Goal: Information Seeking & Learning: Learn about a topic

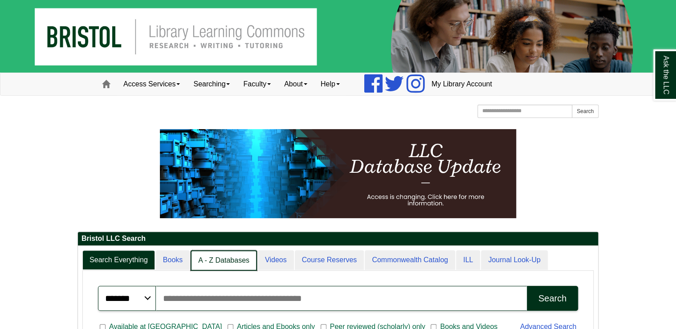
scroll to position [4, 4]
click at [232, 263] on link "A - Z Databases" at bounding box center [224, 260] width 66 height 21
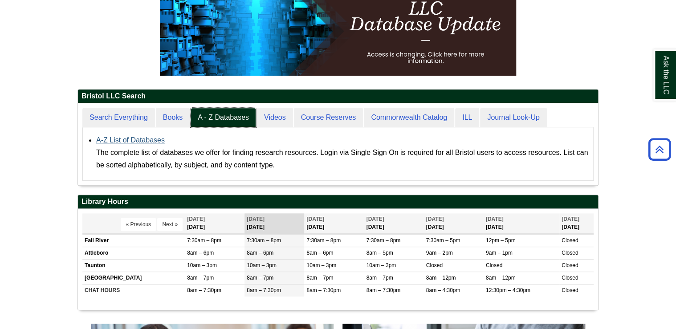
scroll to position [82, 520]
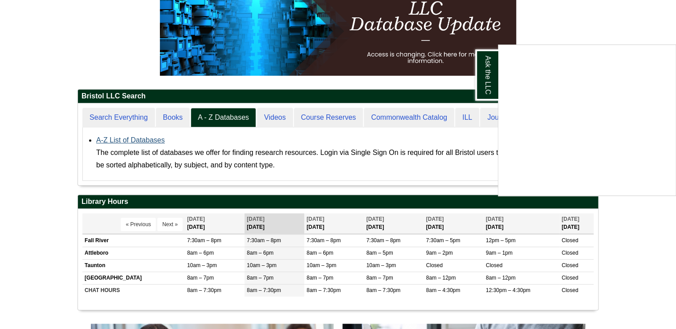
click at [144, 139] on div "Ask the LLC" at bounding box center [338, 164] width 676 height 329
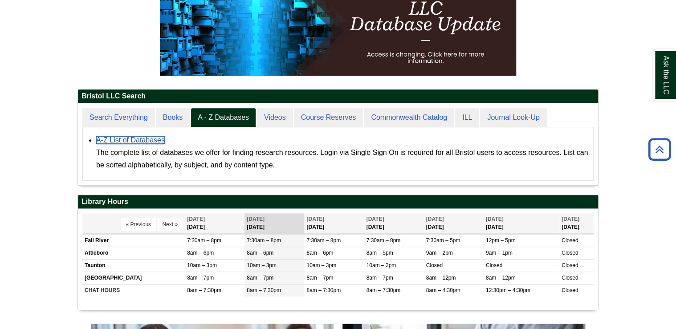
click at [116, 138] on link "A-Z List of Databases" at bounding box center [130, 140] width 69 height 8
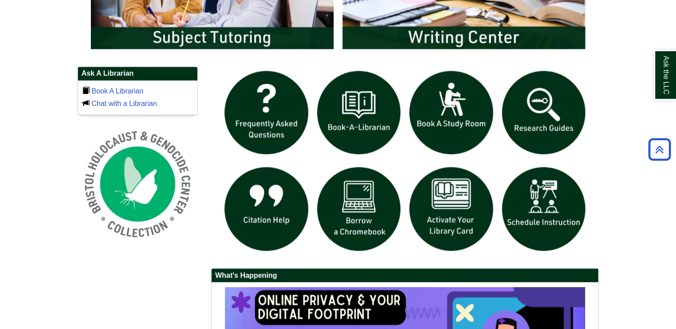
scroll to position [570, 0]
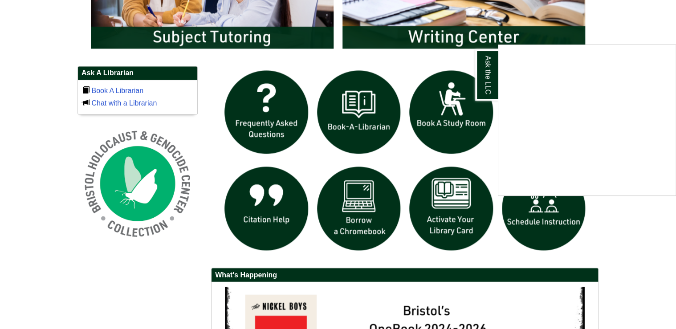
click at [402, 257] on div "Ask the LLC" at bounding box center [338, 164] width 676 height 329
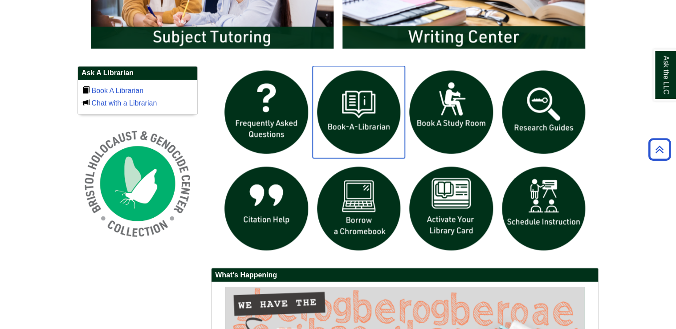
click at [347, 118] on img "slideshow" at bounding box center [359, 112] width 93 height 93
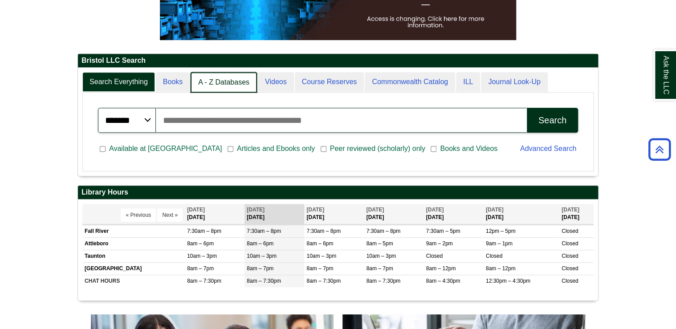
scroll to position [108, 520]
click at [232, 85] on link "A - Z Databases" at bounding box center [224, 82] width 66 height 21
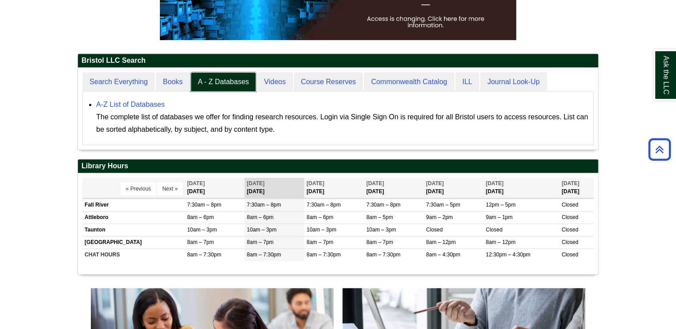
scroll to position [82, 520]
click at [155, 105] on link "A-Z List of Databases" at bounding box center [130, 105] width 69 height 8
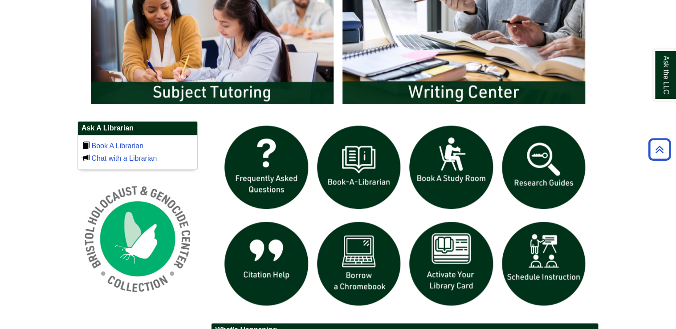
scroll to position [499, 0]
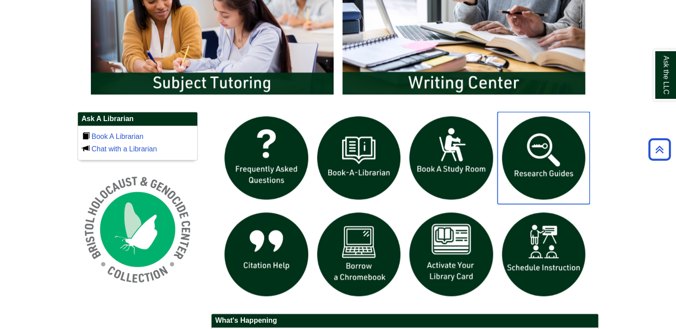
click at [545, 161] on img "slideshow" at bounding box center [543, 158] width 93 height 93
click at [623, 183] on body "Skip to Main Content Toggle navigation Home Access Services Access Services Pol…" at bounding box center [338, 48] width 676 height 1095
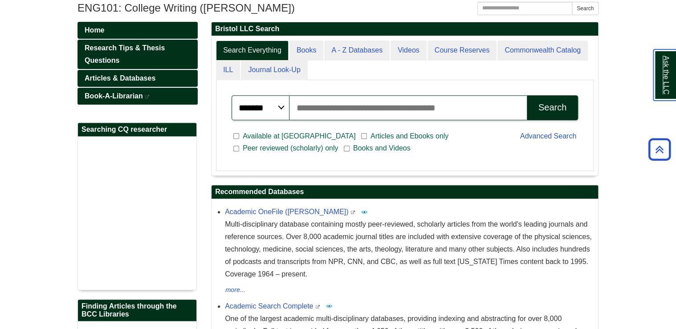
scroll to position [107, 0]
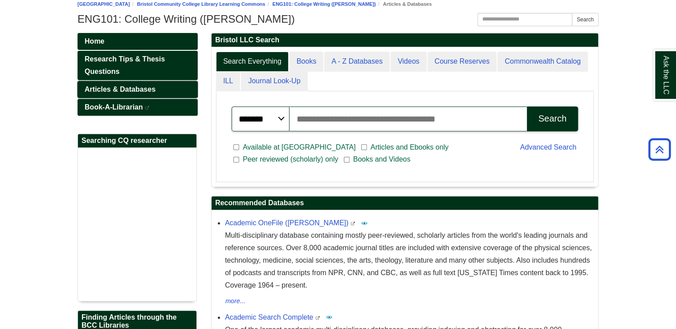
click at [146, 89] on span "Articles & Databases" at bounding box center [120, 90] width 71 height 8
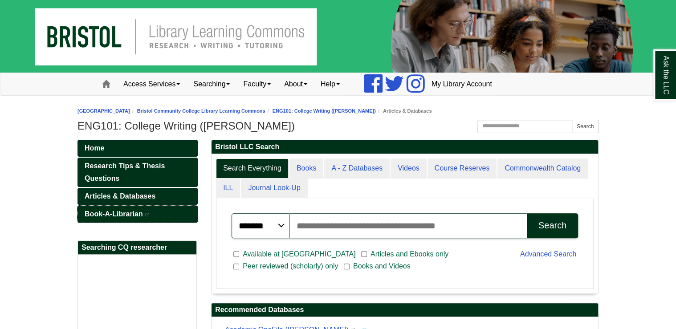
click at [124, 212] on span "Book-A-Librarian" at bounding box center [114, 214] width 58 height 8
click at [96, 144] on span "Home" at bounding box center [95, 148] width 20 height 8
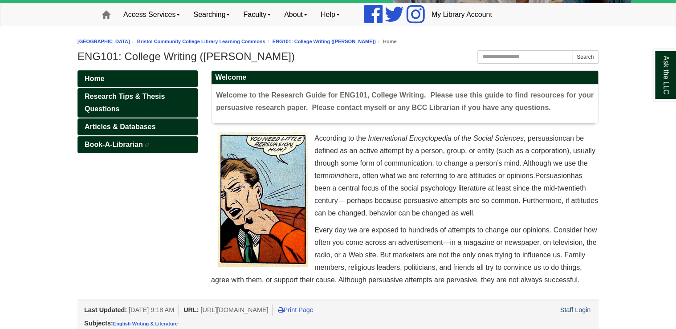
scroll to position [71, 0]
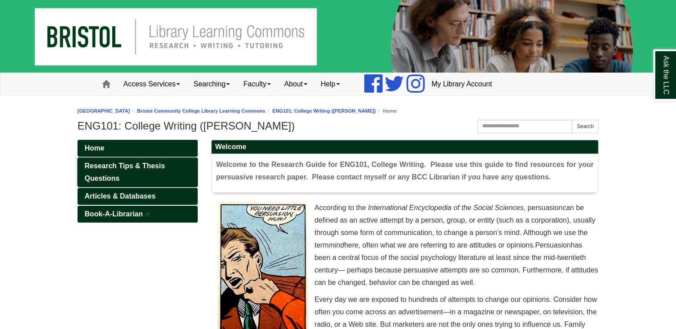
click at [128, 175] on link "Research Tips & Thesis Questions" at bounding box center [137, 172] width 120 height 29
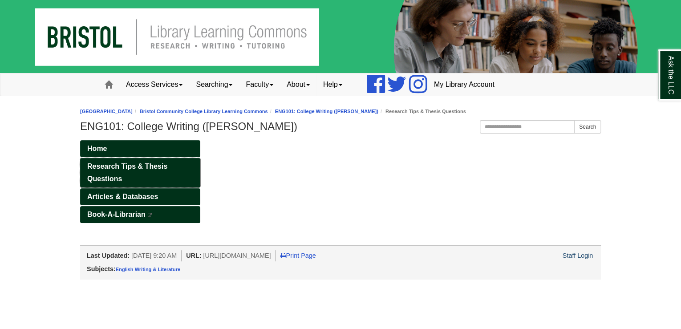
click at [132, 166] on span "Research Tips & Thesis Questions" at bounding box center [127, 173] width 80 height 20
click at [134, 199] on span "Articles & Databases" at bounding box center [122, 197] width 71 height 8
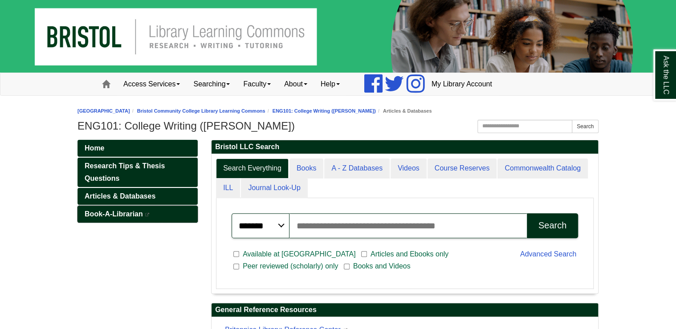
click at [132, 216] on span "Book-A-Librarian" at bounding box center [114, 214] width 58 height 8
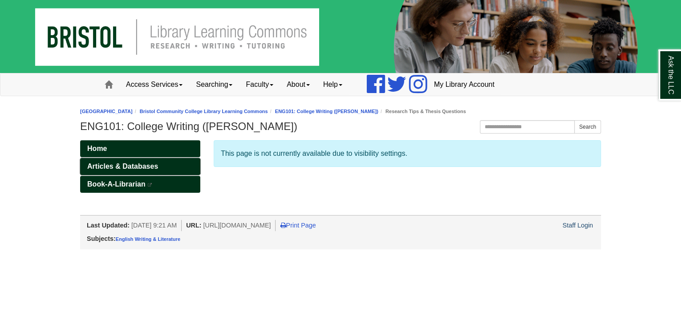
click at [151, 166] on span "Articles & Databases" at bounding box center [122, 167] width 71 height 8
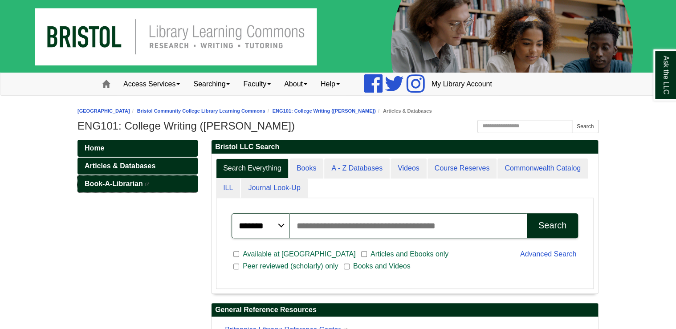
click at [136, 181] on span "Book-A-Librarian" at bounding box center [114, 184] width 58 height 8
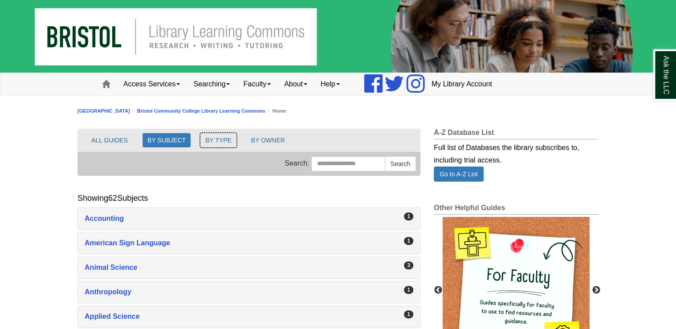
click at [217, 137] on button "BY TYPE" at bounding box center [218, 140] width 36 height 14
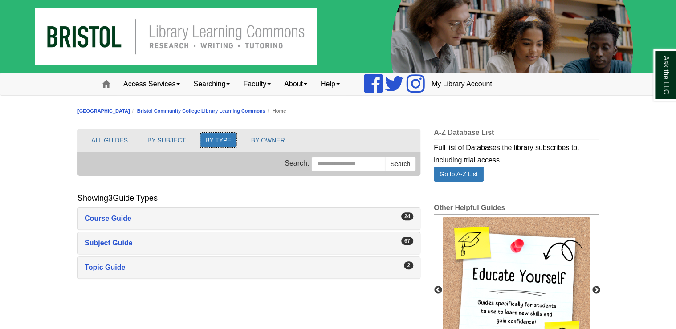
scroll to position [36, 0]
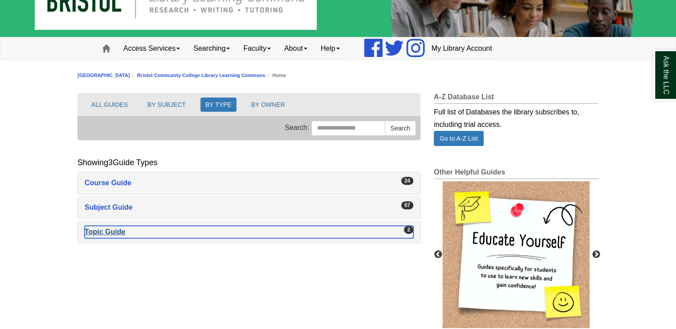
click at [90, 235] on div "Topic Guide , 2 guides" at bounding box center [249, 232] width 329 height 12
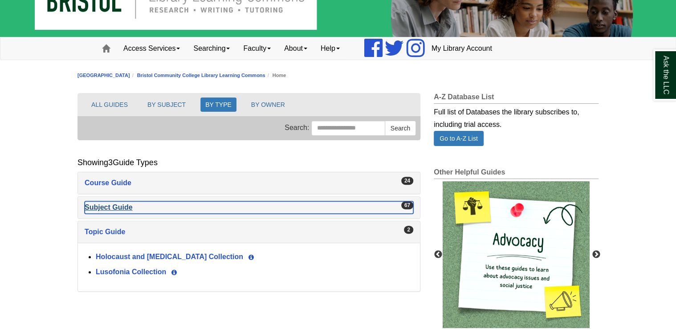
click at [130, 206] on div "Subject Guide , 67 guides" at bounding box center [249, 207] width 329 height 12
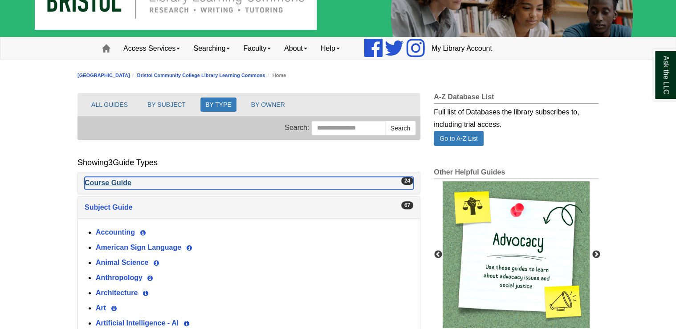
click at [125, 182] on div "Course Guide , 24 guides" at bounding box center [249, 183] width 329 height 12
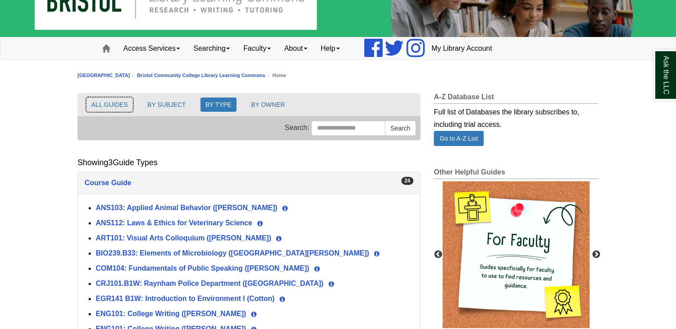
click at [118, 106] on button "ALL GUIDES" at bounding box center [109, 105] width 46 height 14
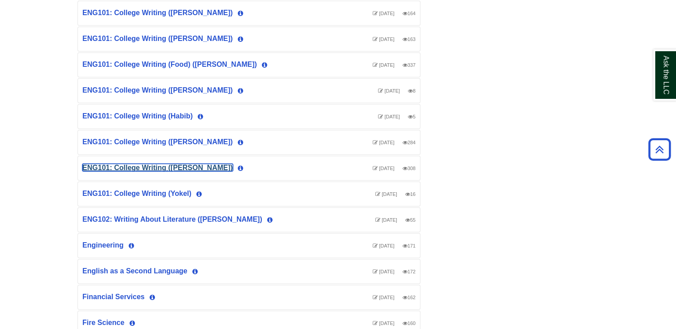
click at [175, 164] on link "ENG101: College Writing (Ucci)" at bounding box center [157, 168] width 151 height 8
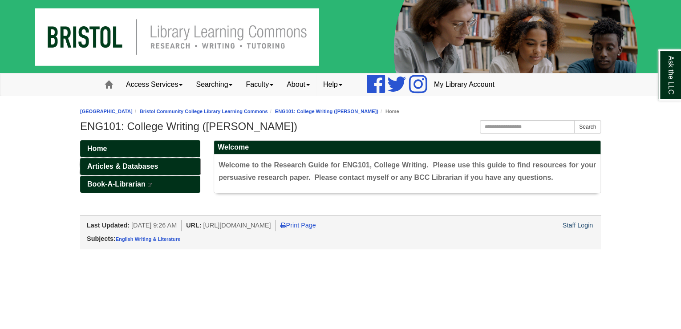
click at [167, 163] on link "Articles & Databases" at bounding box center [140, 166] width 120 height 17
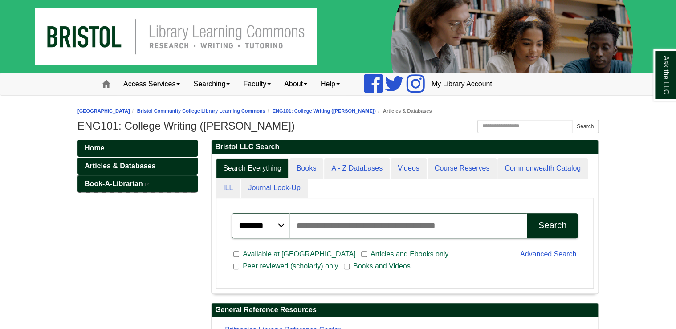
click at [125, 182] on span "Book-A-Librarian" at bounding box center [114, 184] width 58 height 8
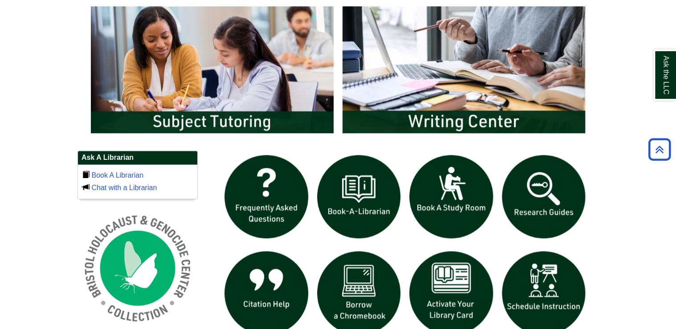
scroll to position [499, 0]
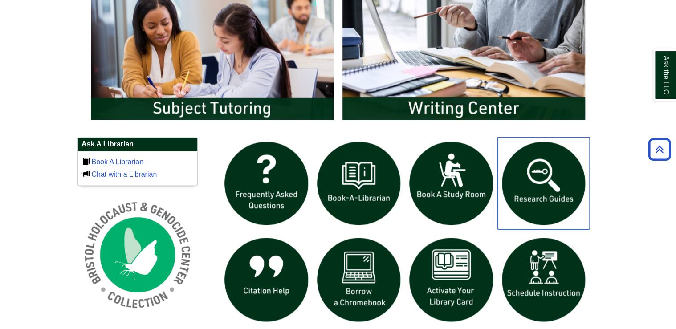
click at [545, 197] on img "slideshow" at bounding box center [543, 183] width 93 height 93
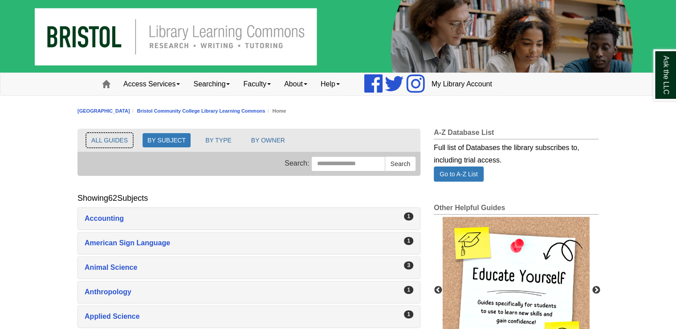
click at [116, 138] on button "ALL GUIDES" at bounding box center [109, 140] width 46 height 14
